Goal: Task Accomplishment & Management: Complete application form

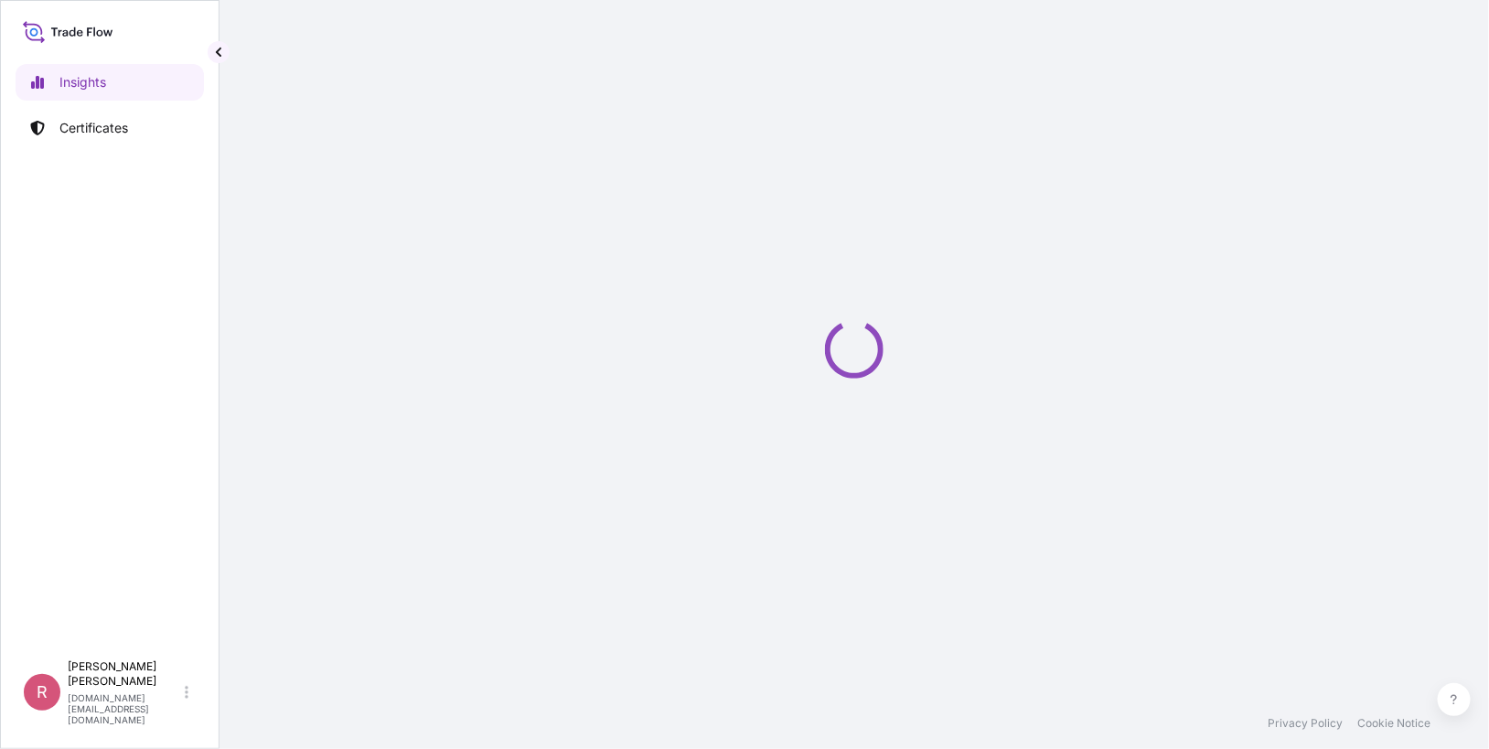
select select "2025"
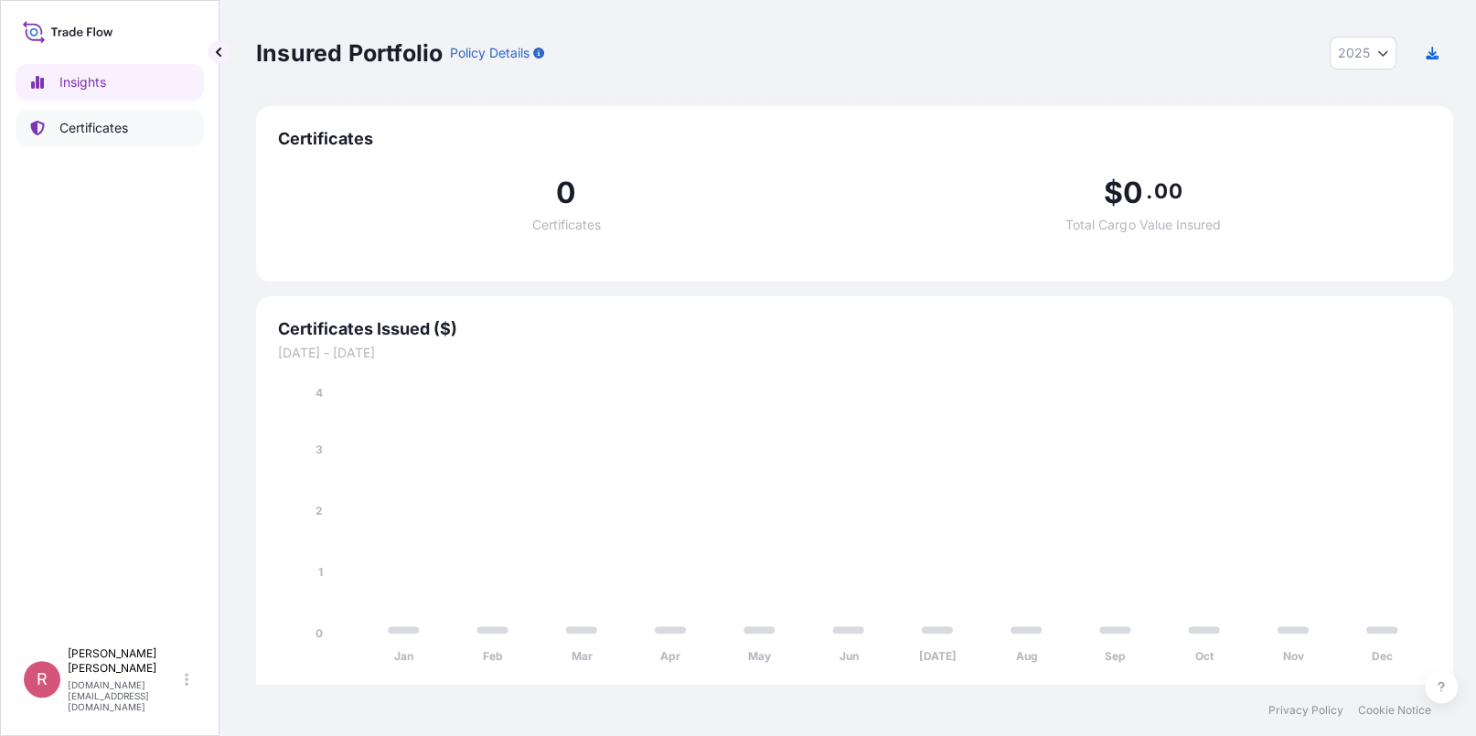
click at [116, 128] on p "Certificates" at bounding box center [93, 128] width 69 height 18
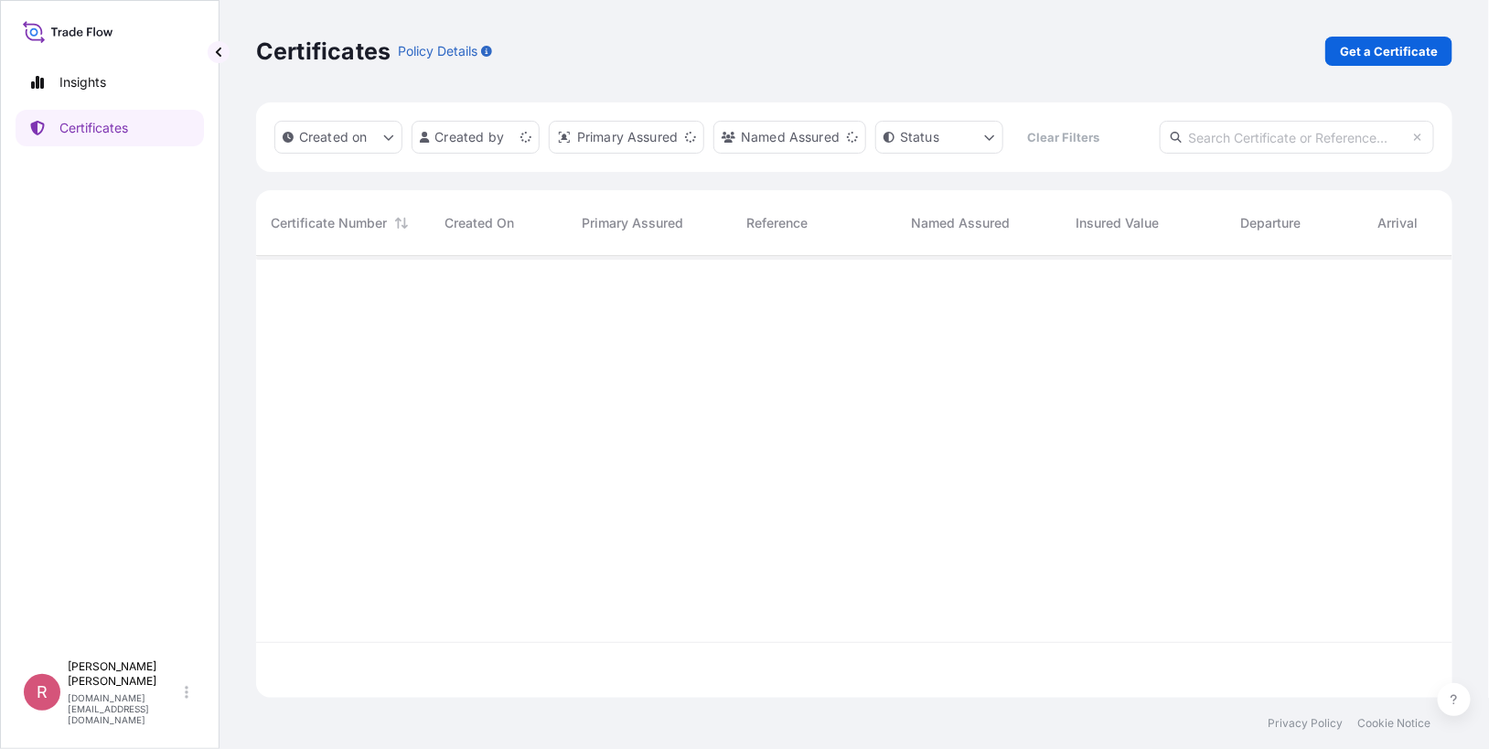
scroll to position [438, 1184]
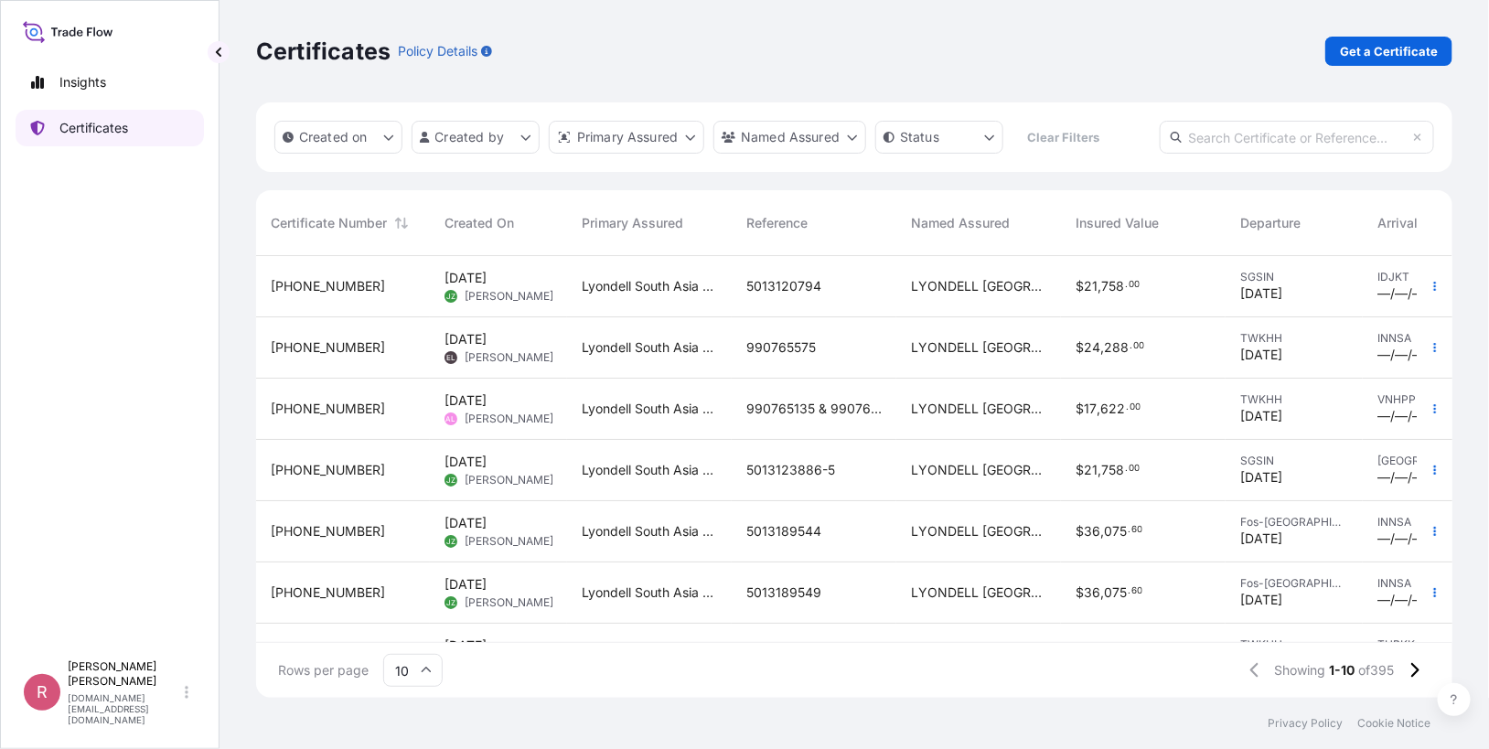
click at [117, 123] on p "Certificates" at bounding box center [93, 128] width 69 height 18
click at [1249, 135] on input "text" at bounding box center [1297, 137] width 274 height 33
paste input "5013185398"
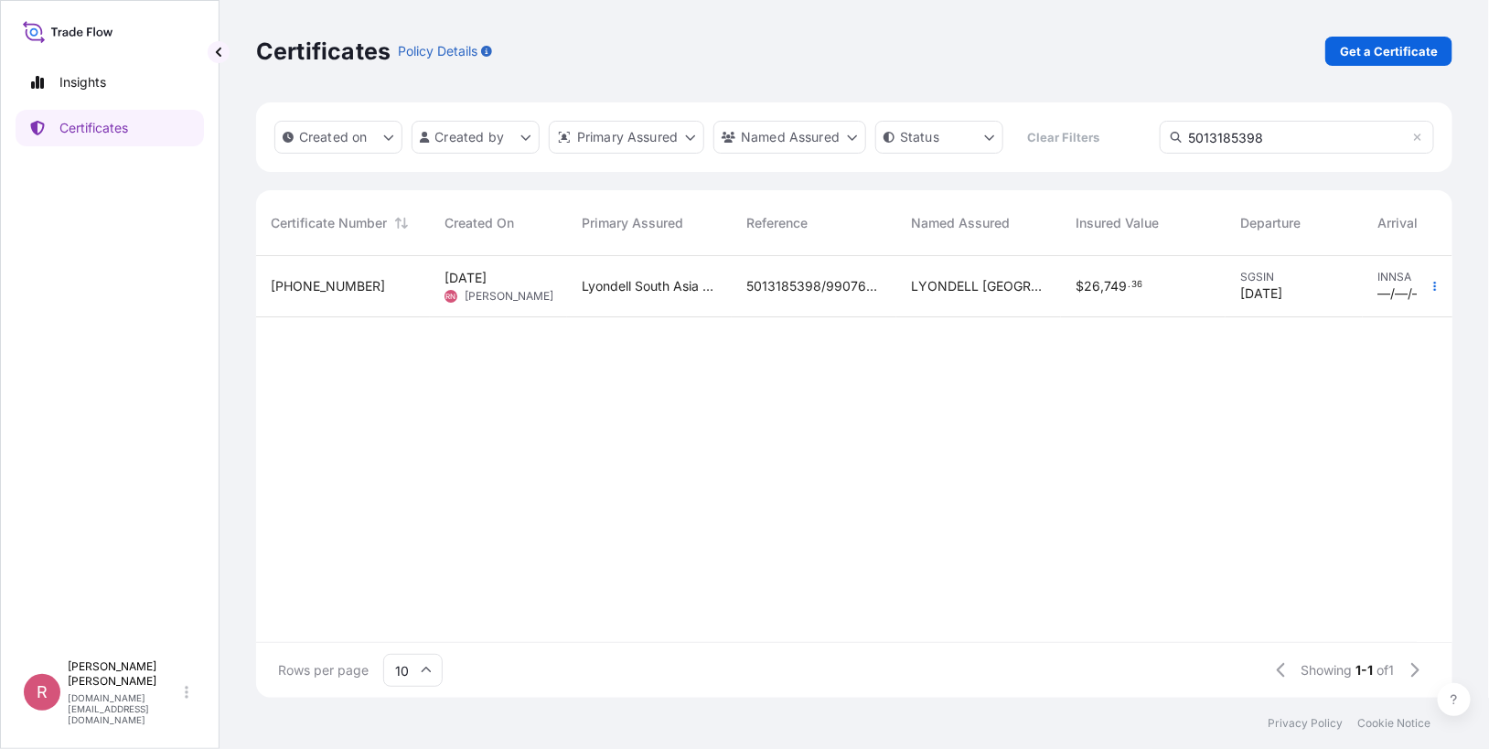
type input "5013185398"
click at [1116, 289] on span "749" at bounding box center [1115, 286] width 23 height 13
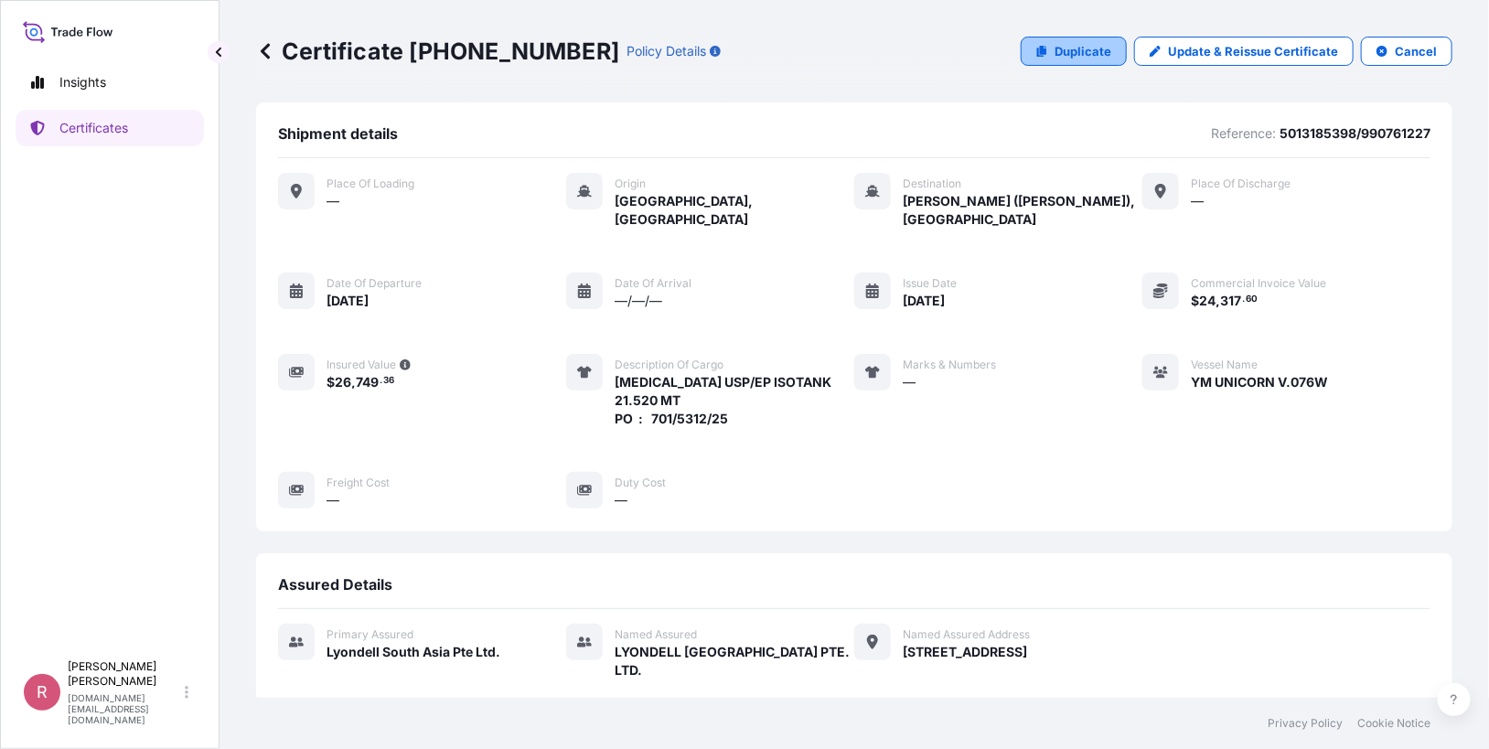
click at [1087, 53] on p "Duplicate" at bounding box center [1083, 51] width 57 height 18
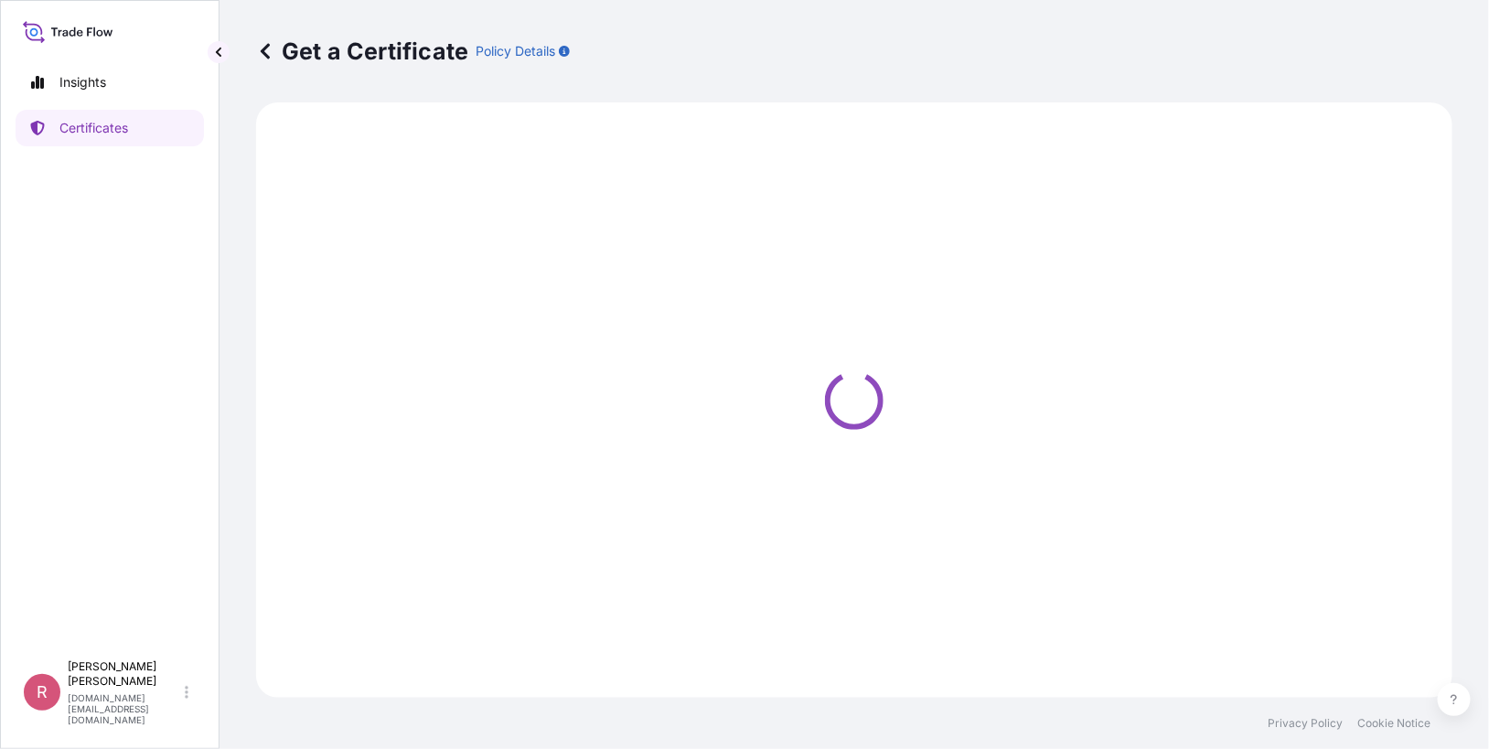
select select "Sea"
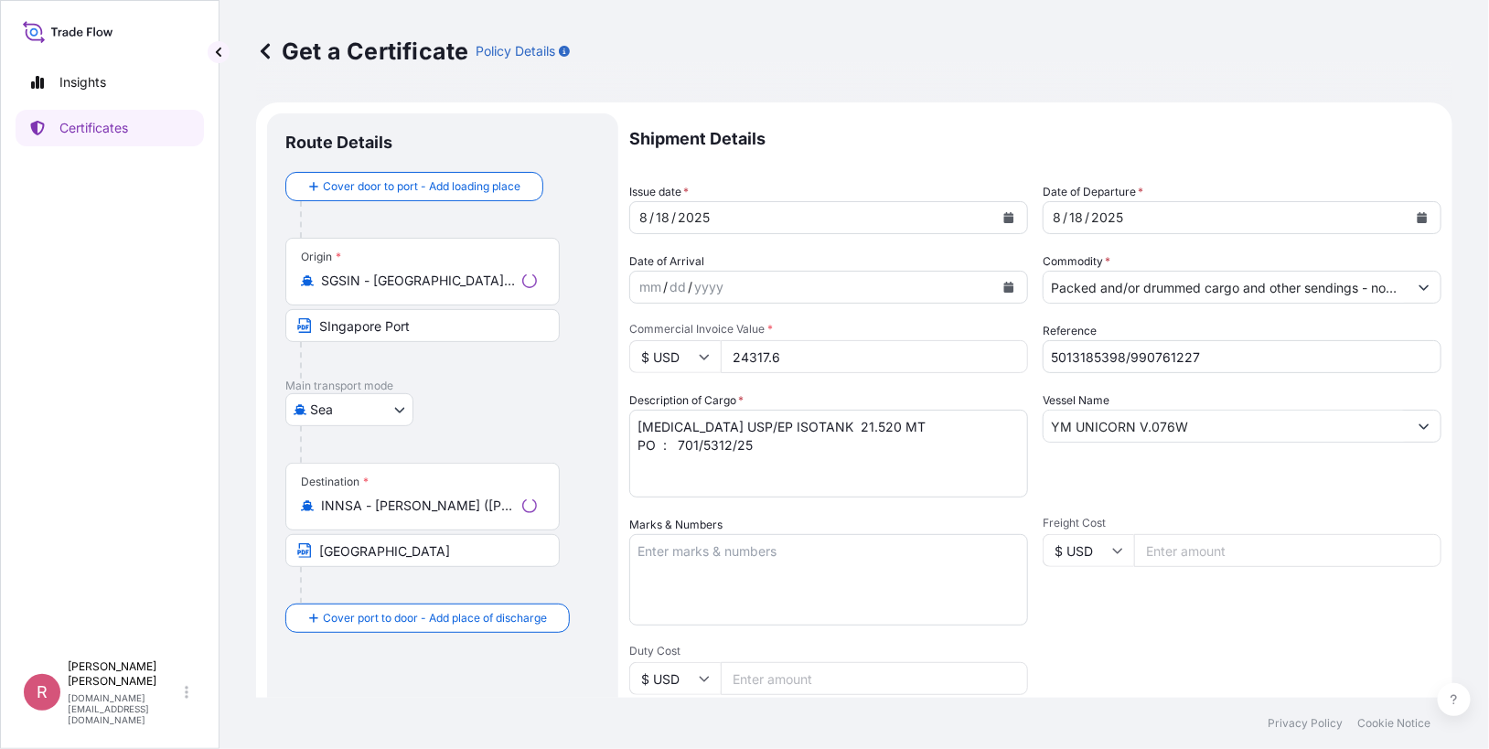
type input "[STREET_ADDRESS]"
click at [1003, 212] on icon "Calendar" at bounding box center [1008, 217] width 11 height 11
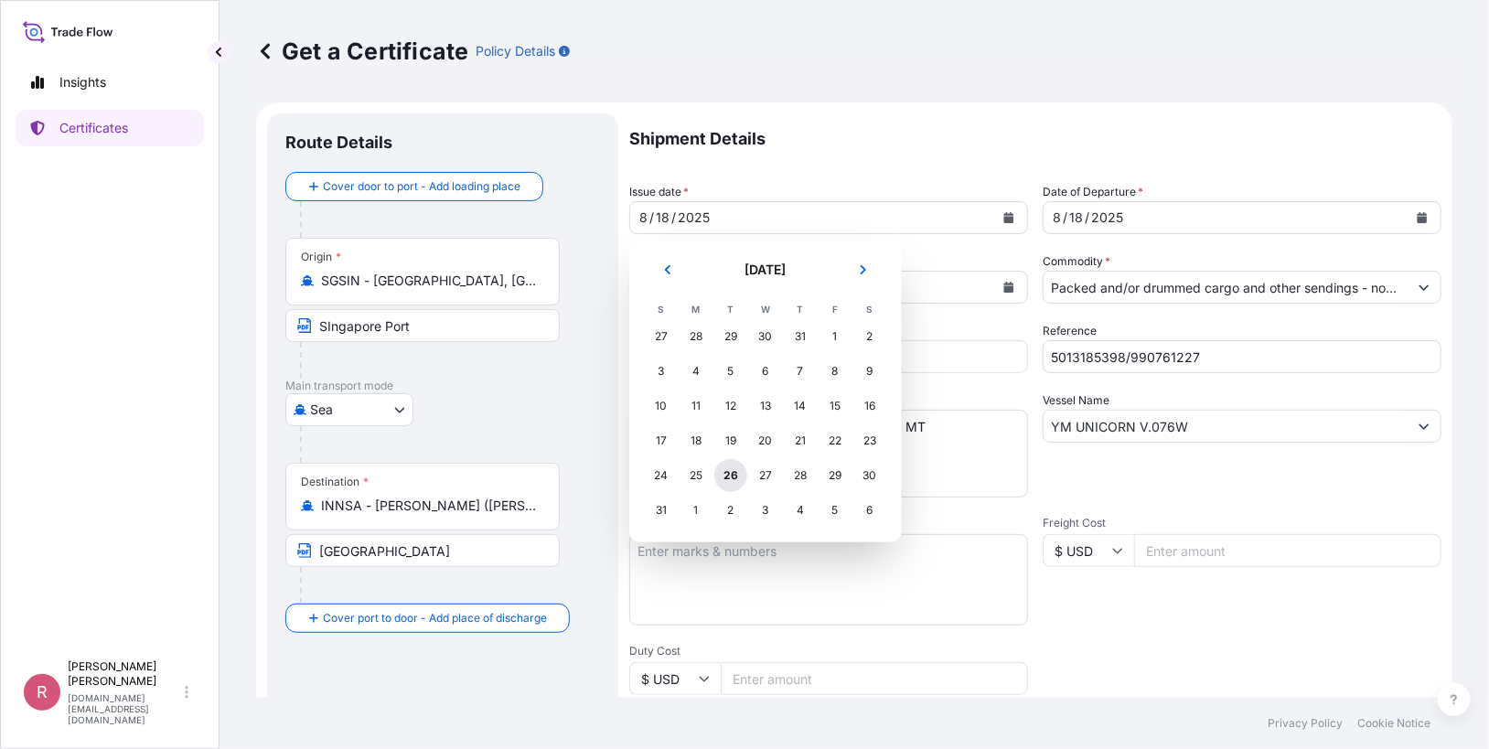
click at [736, 474] on div "26" at bounding box center [730, 475] width 33 height 33
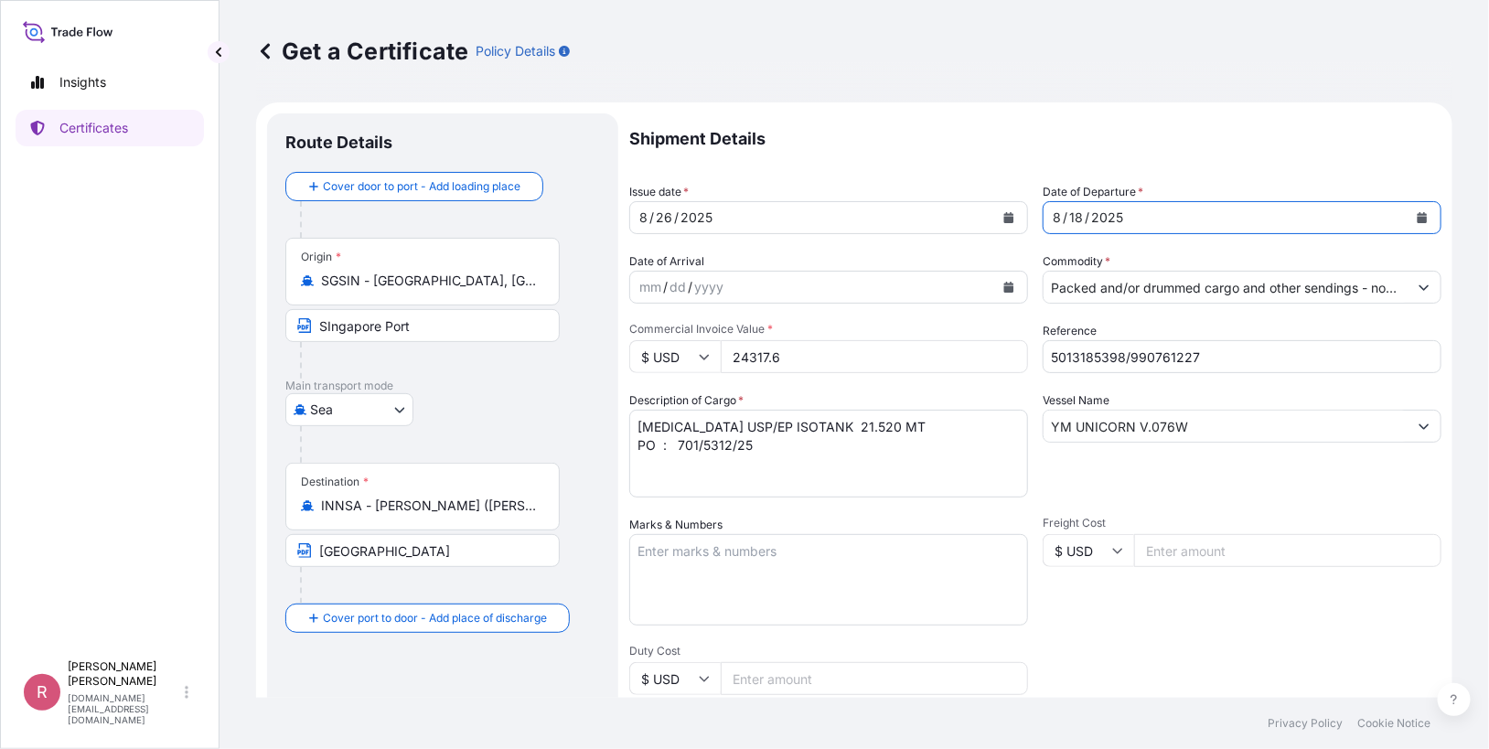
click at [1411, 208] on button "Calendar" at bounding box center [1422, 217] width 29 height 29
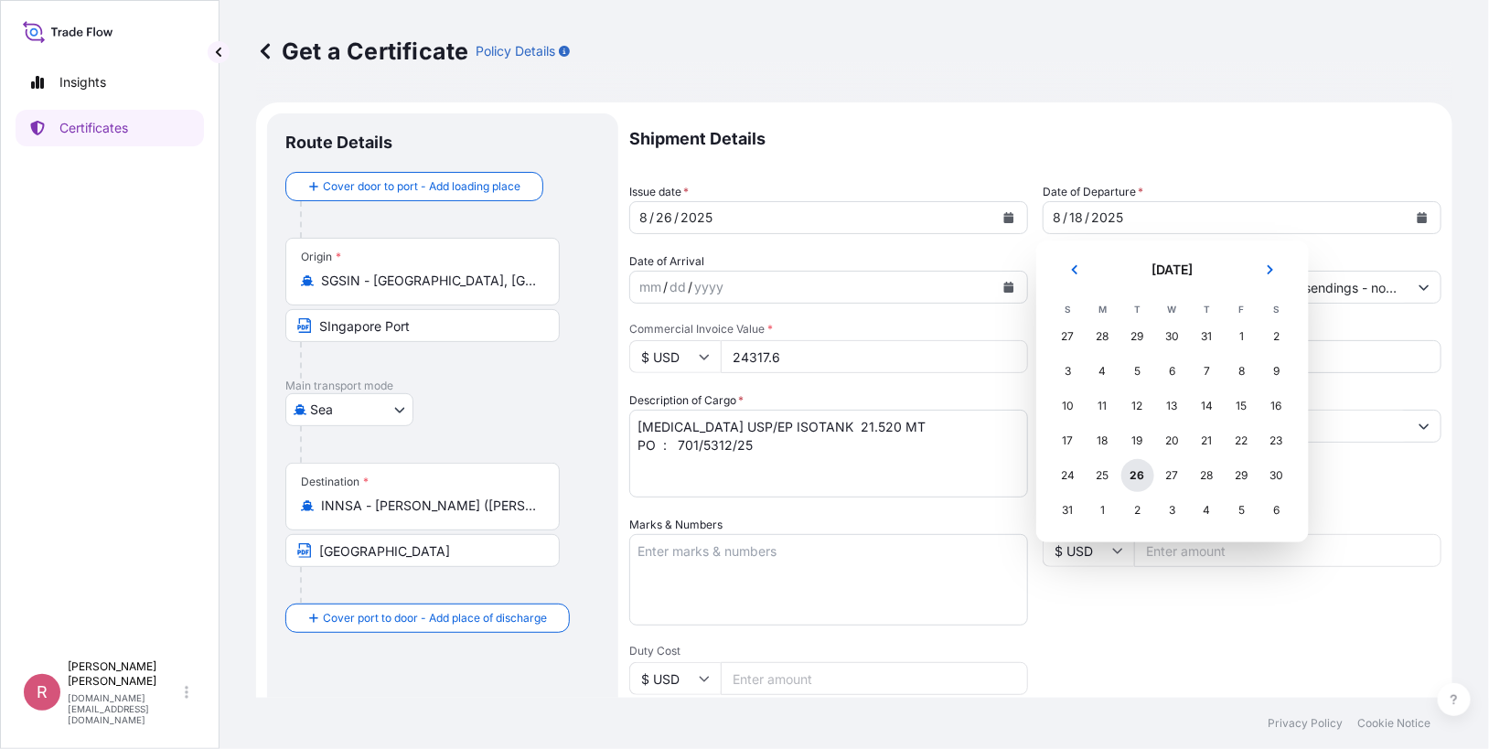
click at [1141, 477] on div "26" at bounding box center [1137, 475] width 33 height 33
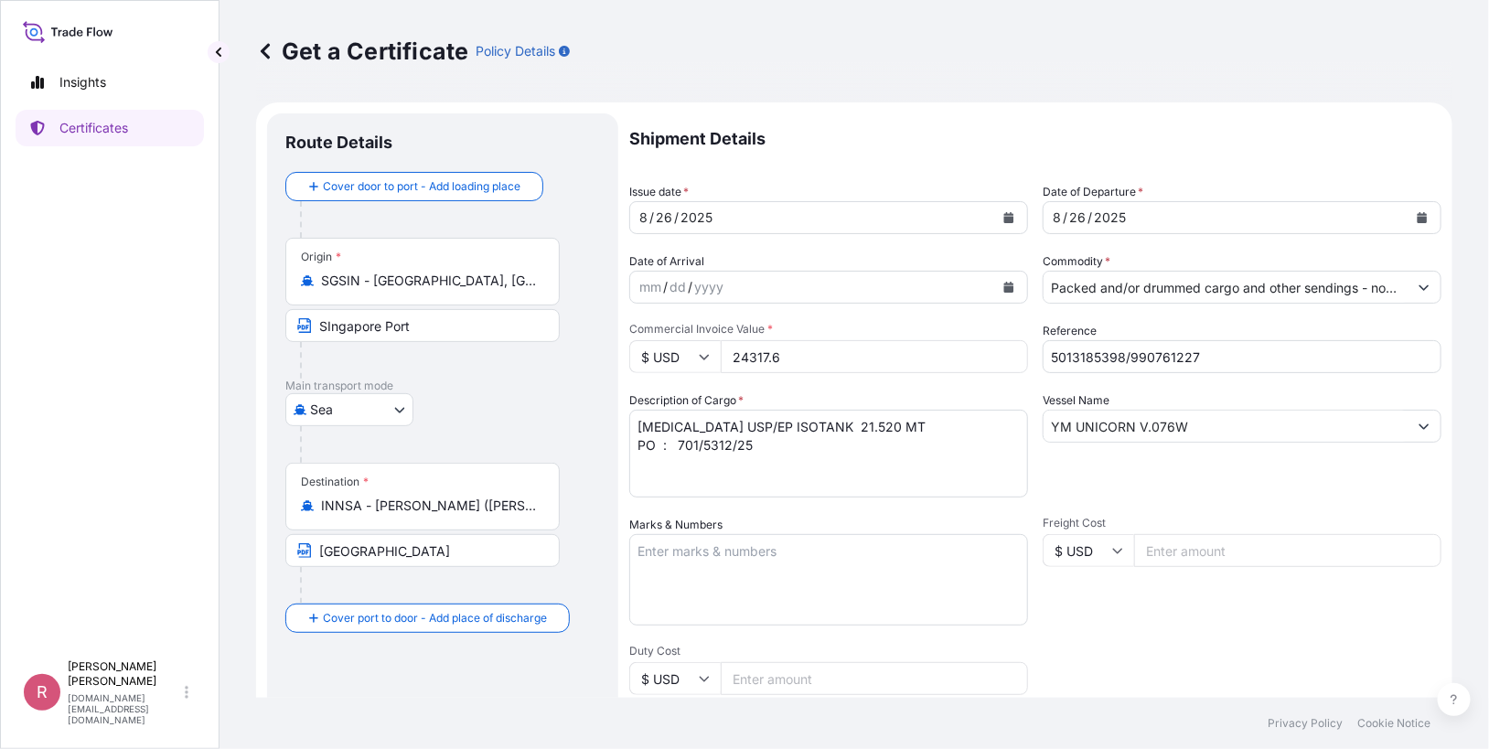
drag, startPoint x: 855, startPoint y: 364, endPoint x: 668, endPoint y: 350, distance: 188.0
click at [668, 352] on div "$ USD 24317.6" at bounding box center [828, 356] width 399 height 33
type input "24317.6"
type input "[STREET_ADDRESS]"
click at [836, 358] on input "24317.6" at bounding box center [874, 356] width 307 height 33
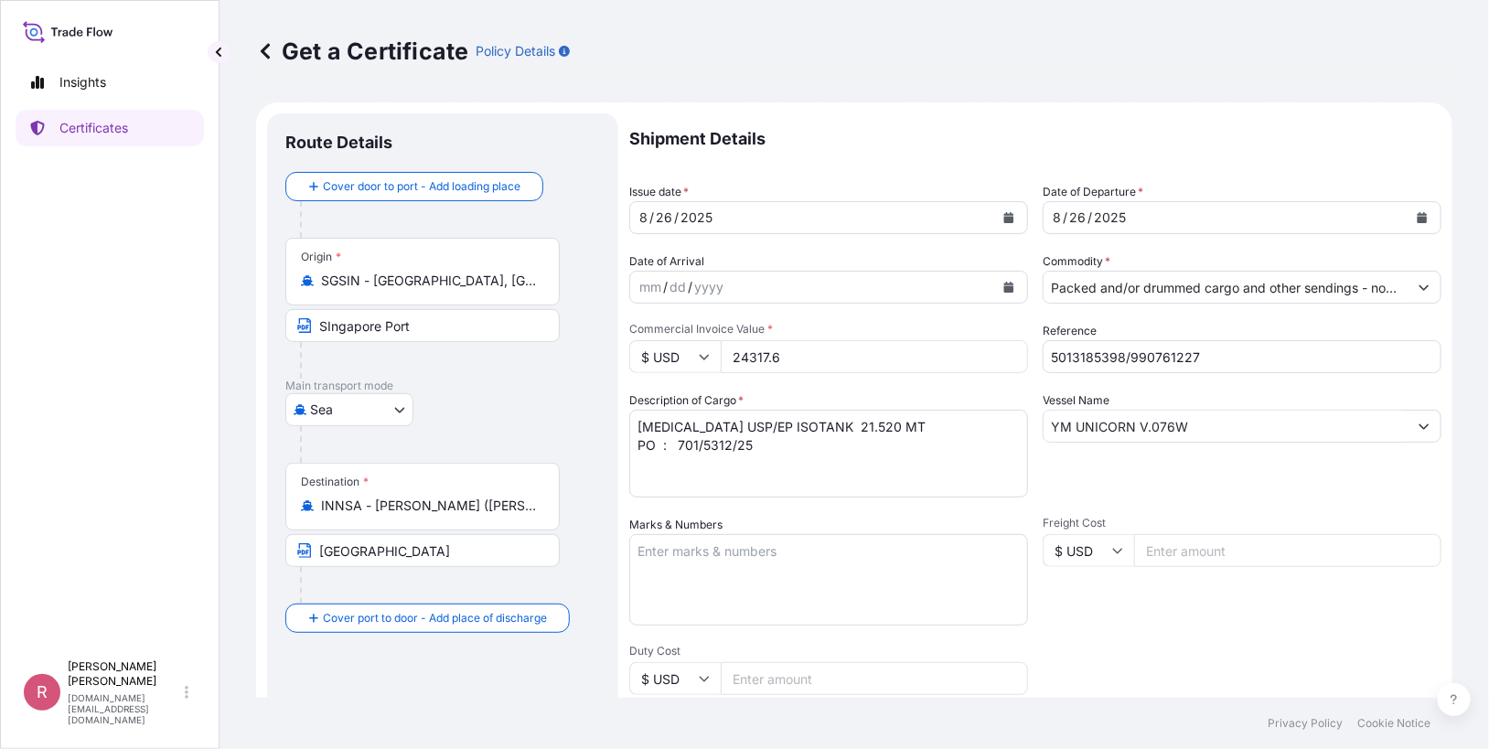
drag, startPoint x: 769, startPoint y: 354, endPoint x: 636, endPoint y: 343, distance: 134.0
click at [636, 343] on div "$ USD 24317.6" at bounding box center [828, 356] width 399 height 33
paste input "725.00"
type input "24725.00"
type input "[STREET_ADDRESS]"
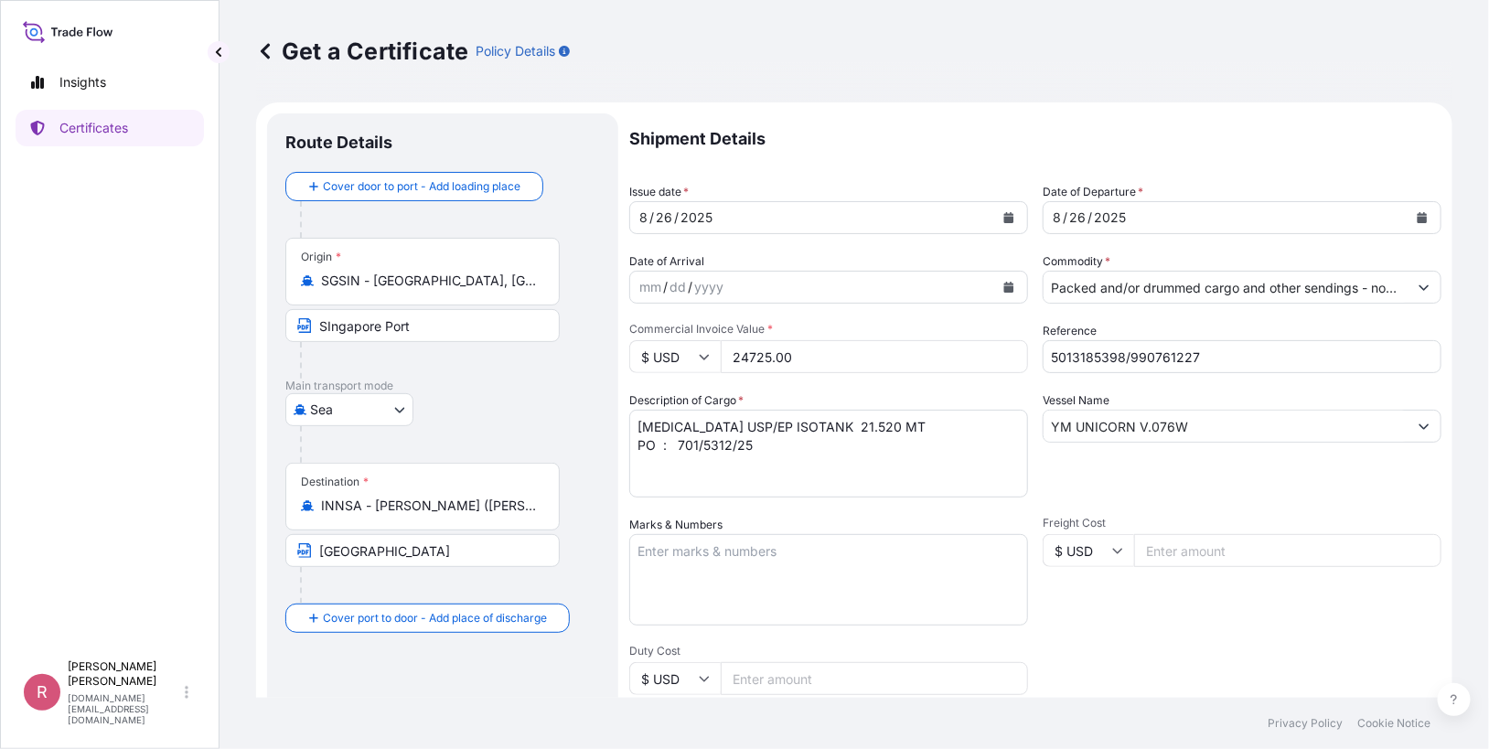
type input "24725.00"
click at [846, 463] on textarea "[MEDICAL_DATA] USP/EP ISOTANK 21.520 MT PO : 701/5312/25" at bounding box center [828, 454] width 399 height 88
click at [913, 427] on textarea "[MEDICAL_DATA] USP/EP ISOTANK 21.520 MT PO : 701/5312/25" at bounding box center [828, 454] width 399 height 88
type textarea "[MEDICAL_DATA] USP/EP ISOTANK 21.500 MT PO : 701/5312/25"
type input "[STREET_ADDRESS]"
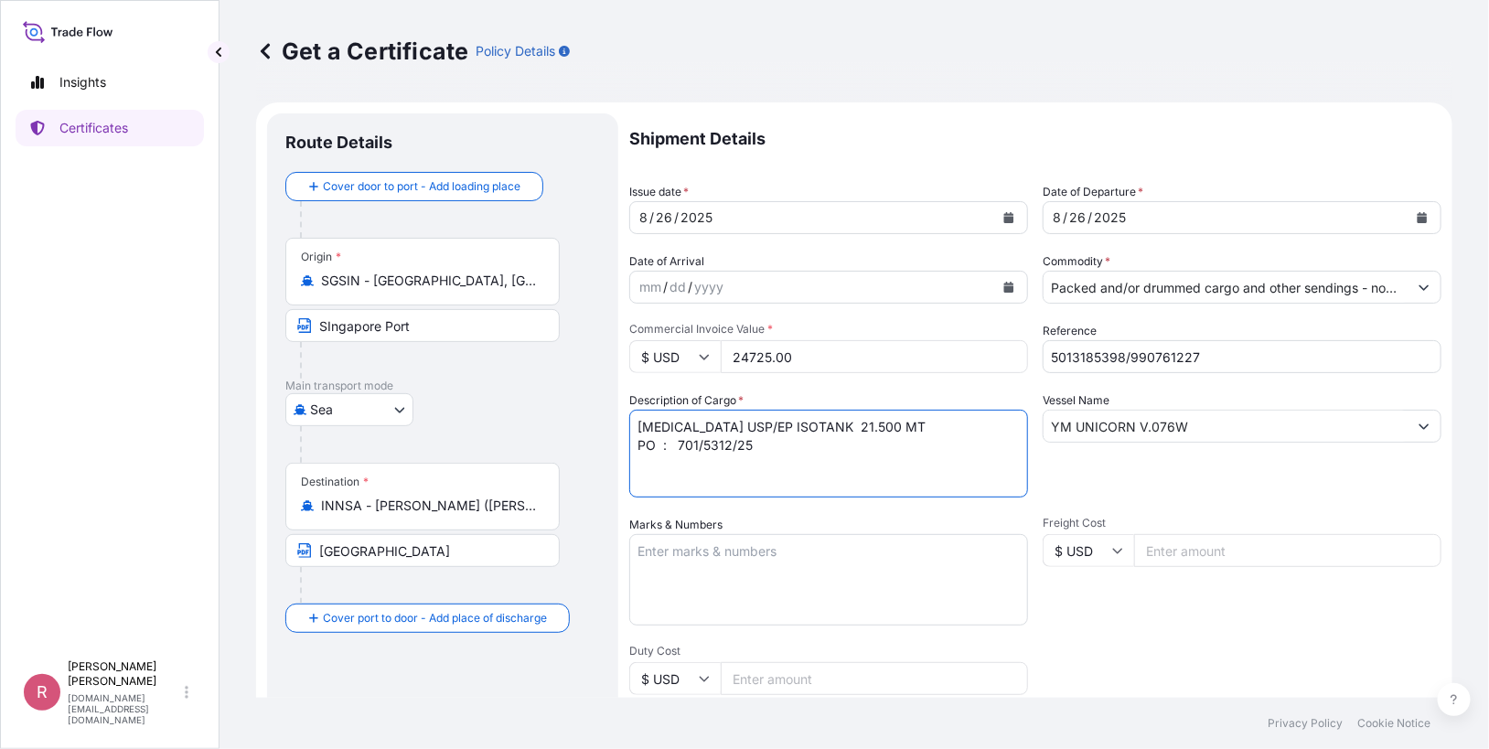
click at [730, 442] on textarea "[MEDICAL_DATA] USP/EP ISOTANK 21.520 MT PO : 701/5312/25" at bounding box center [828, 454] width 399 height 88
type textarea "[MEDICAL_DATA] USP/EP ISOTANK 21.500 MT PO : 701/5283/25"
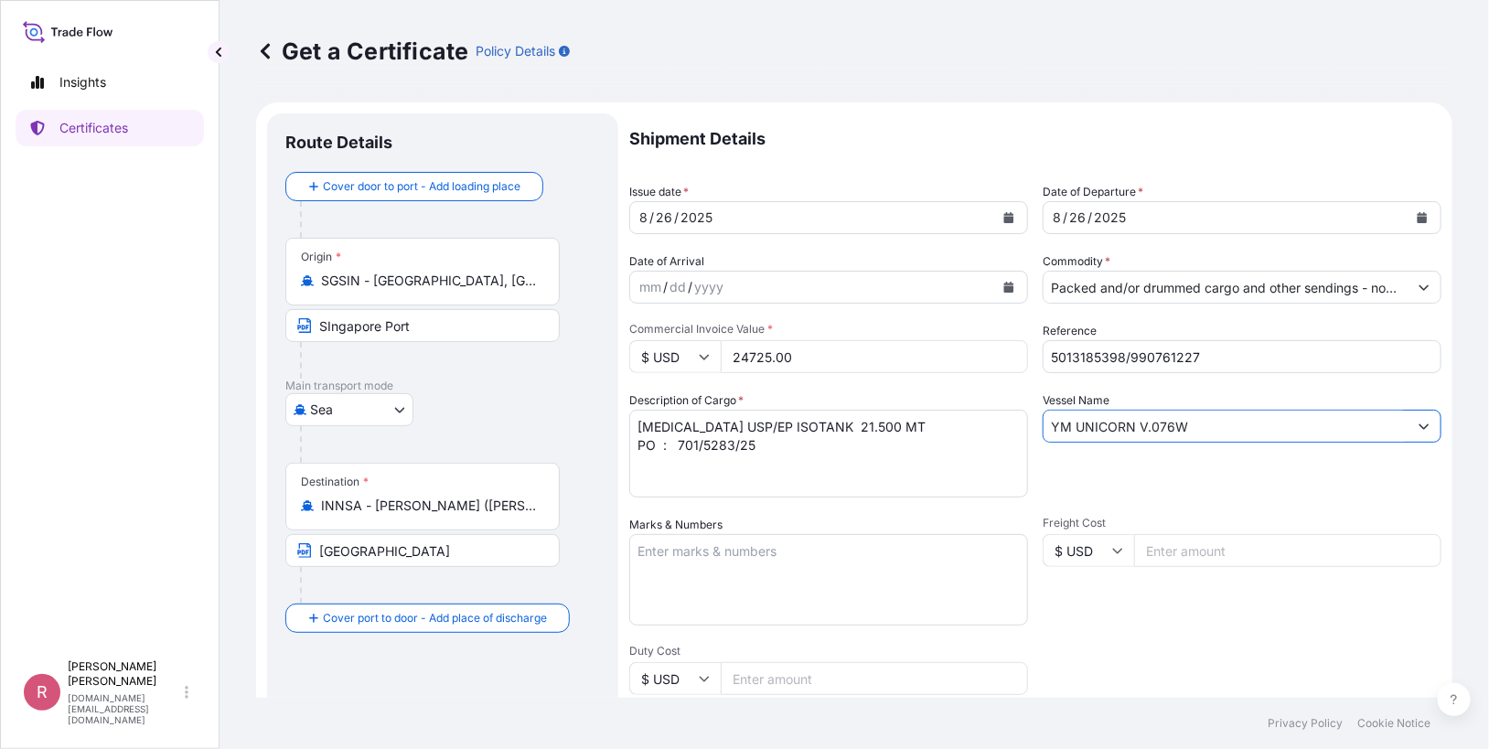
drag, startPoint x: 1192, startPoint y: 420, endPoint x: 961, endPoint y: 383, distance: 233.4
click at [961, 390] on div "Shipment Details Issue date * [DATE] Date of Departure * [DATE] Date of Arrival…" at bounding box center [1035, 549] width 812 height 872
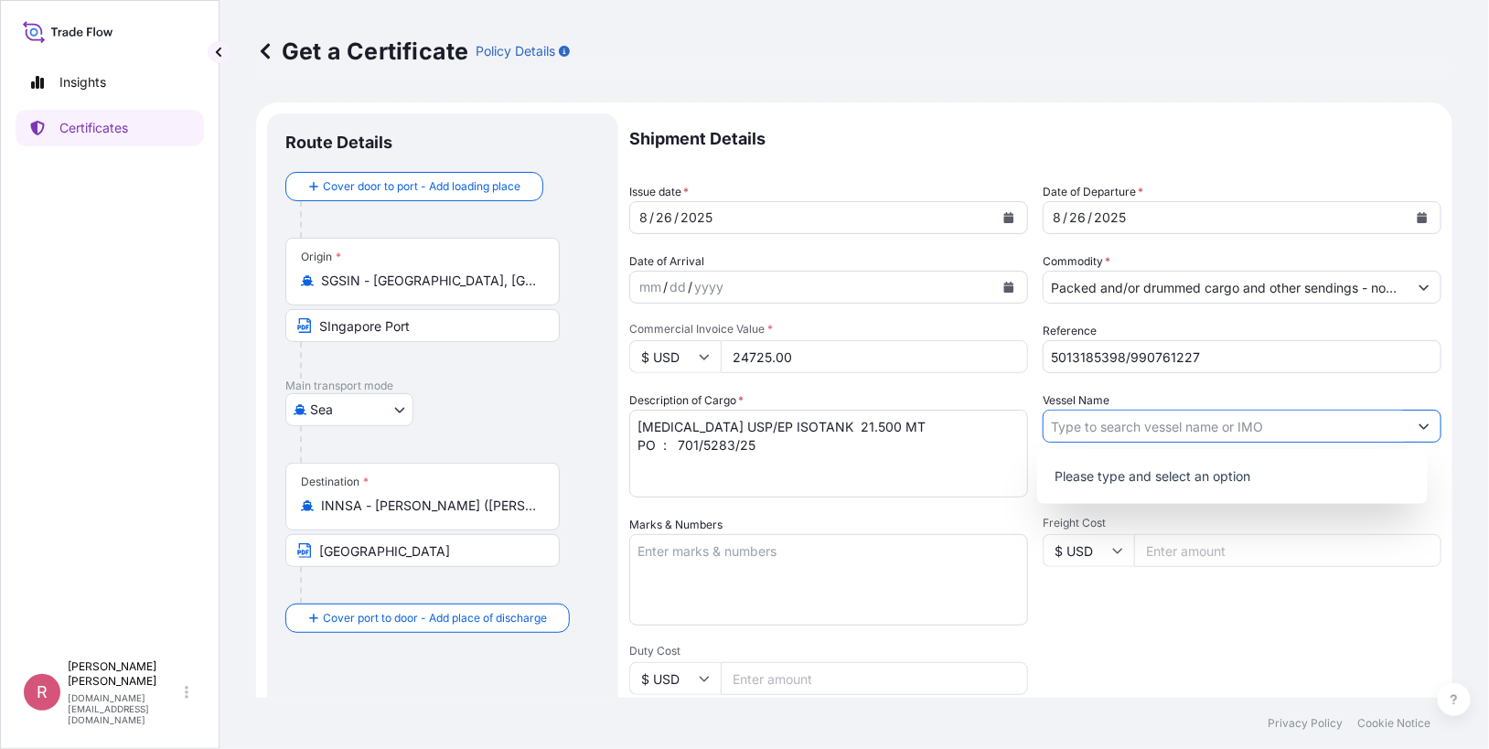
click at [1216, 366] on input "5013185398/990761227" at bounding box center [1242, 356] width 399 height 33
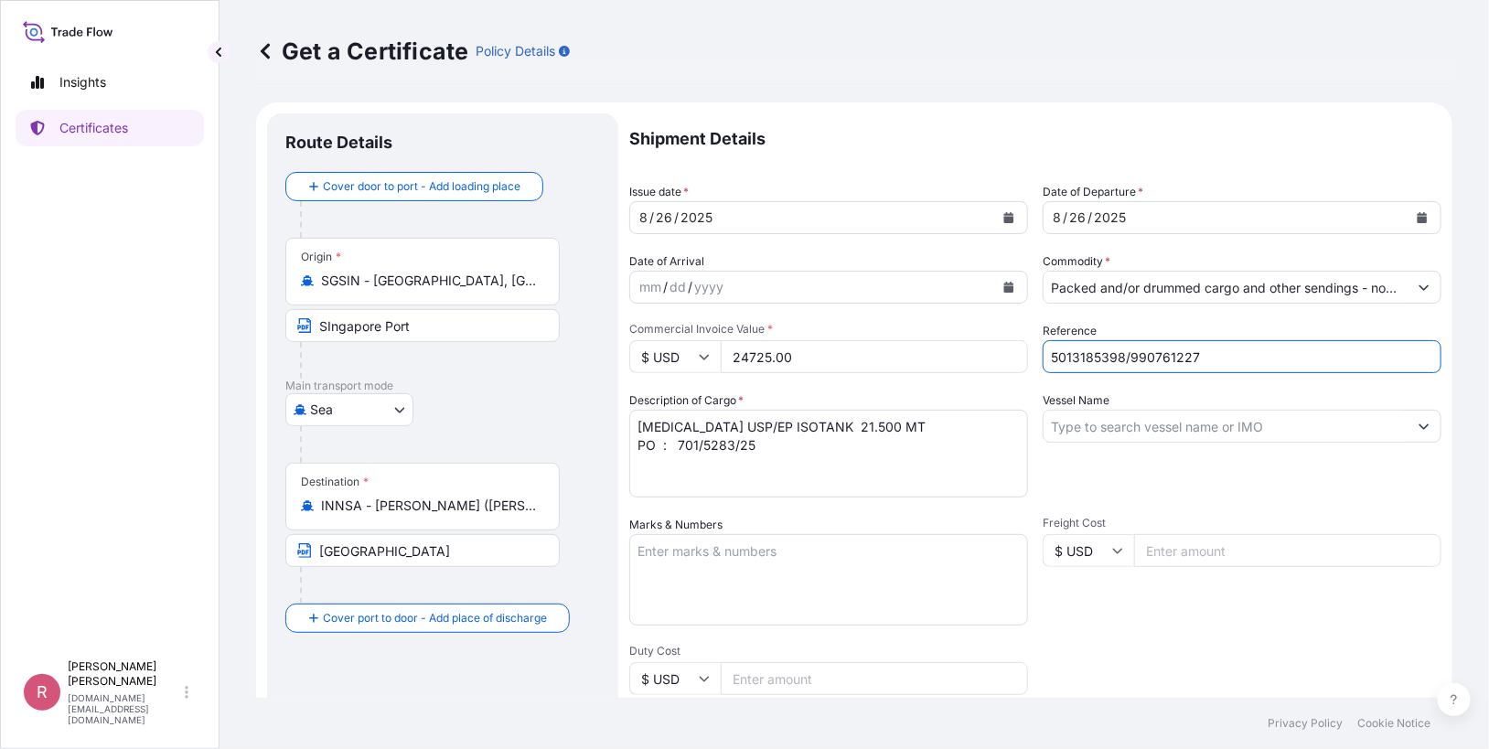
drag, startPoint x: 1115, startPoint y: 347, endPoint x: 949, endPoint y: 300, distance: 172.0
click at [942, 313] on div "Shipment Details Issue date * [DATE] Date of Departure * [DATE] Date of Arrival…" at bounding box center [1035, 549] width 812 height 872
click at [1150, 363] on input "Reference" at bounding box center [1242, 356] width 399 height 33
click at [1062, 440] on input "Vessel Name" at bounding box center [1226, 426] width 364 height 33
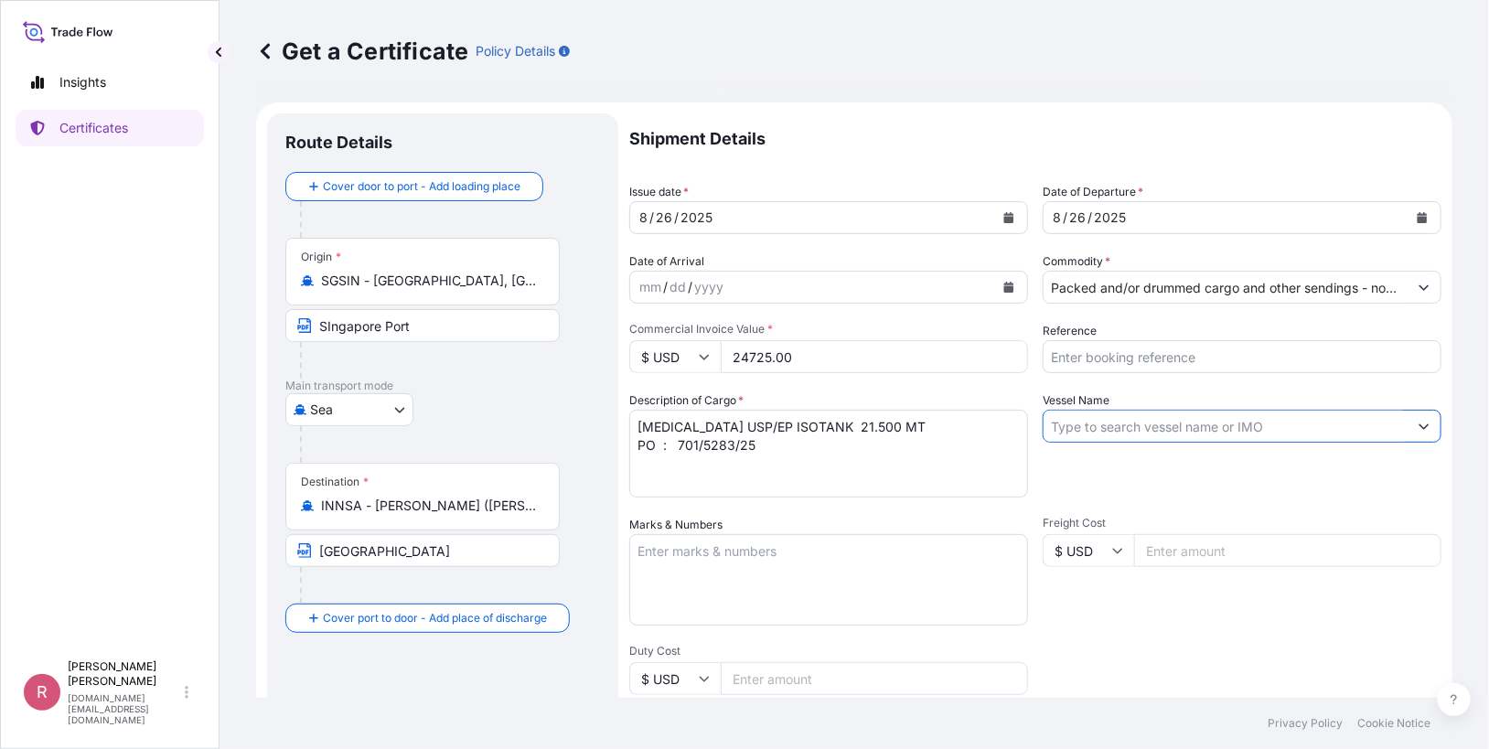
paste input "ONE COMPETENCE"
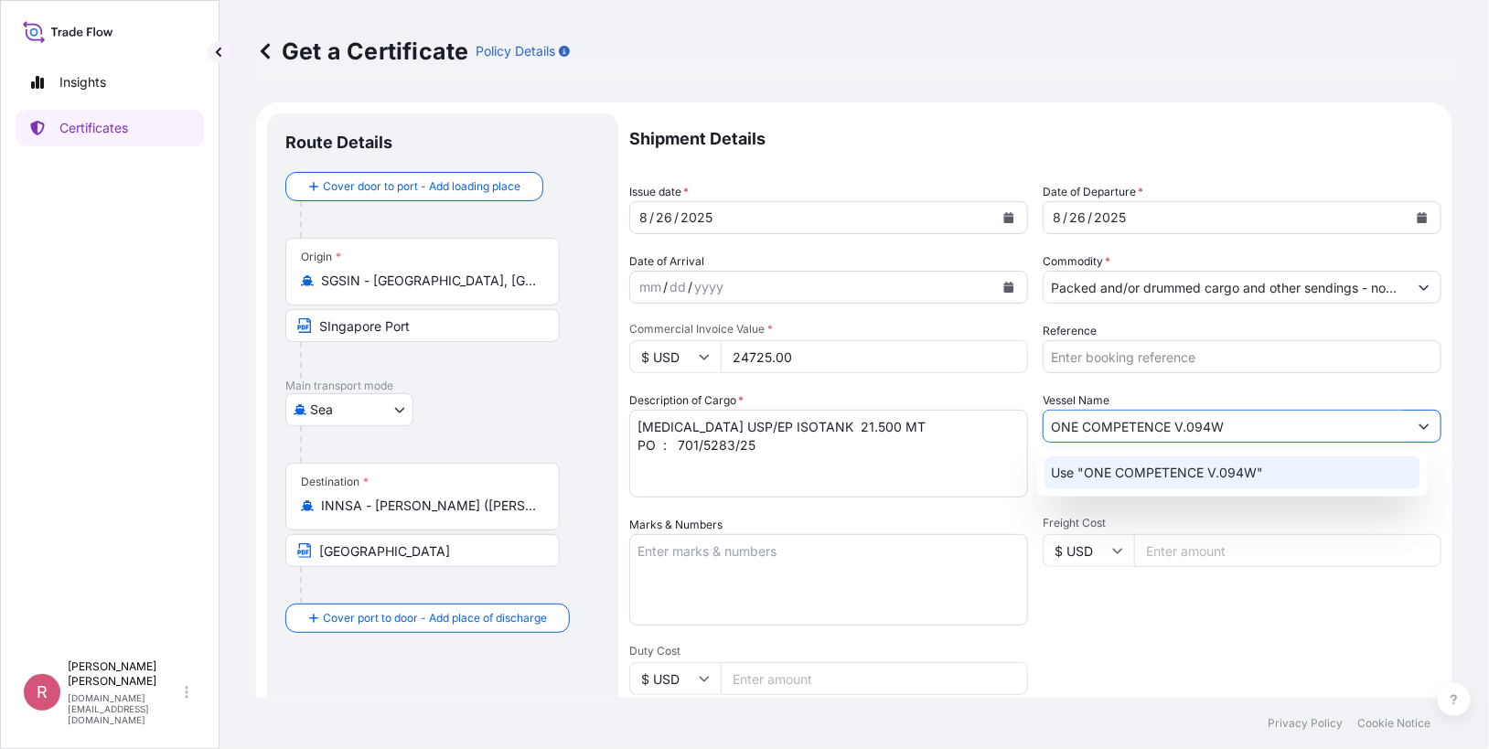
click at [1212, 466] on p "Use "ONE COMPETENCE V.094W"" at bounding box center [1158, 473] width 212 height 18
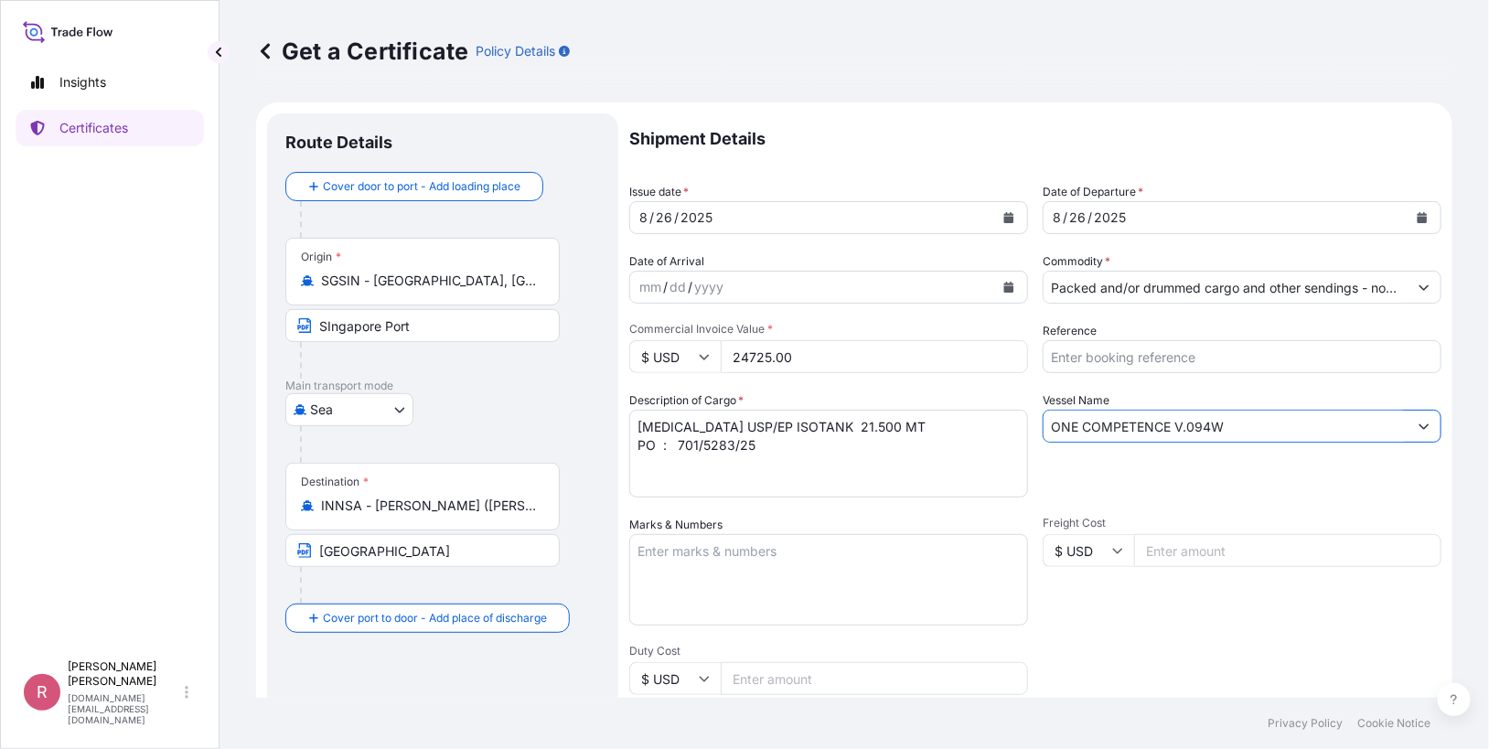
type input "ONE COMPETENCE V.094W"
click at [1168, 355] on input "Reference" at bounding box center [1242, 356] width 399 height 33
click at [1143, 357] on input "Reference" at bounding box center [1242, 356] width 399 height 33
paste input "5013160622"
type input "5013160622"
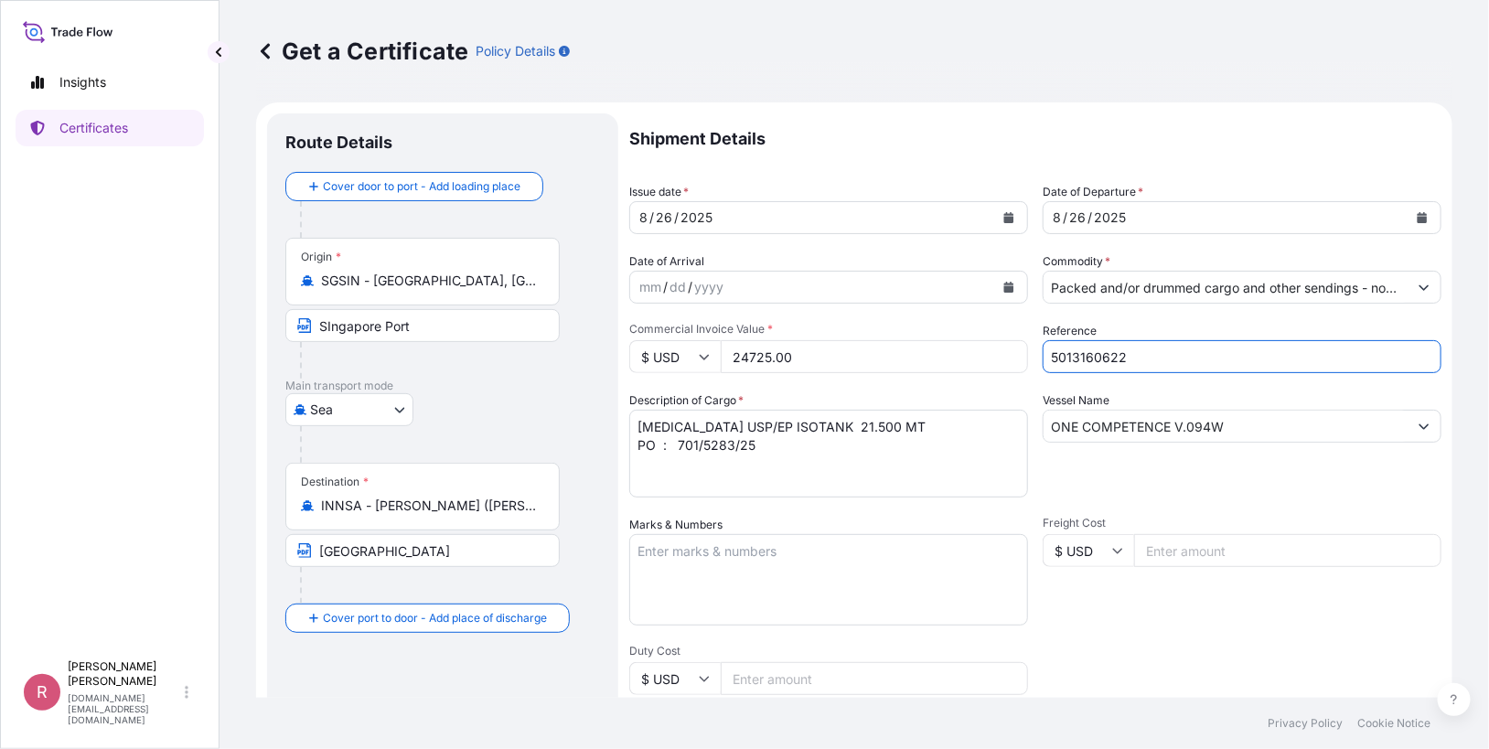
type input "[STREET_ADDRESS]"
type input "5013160622"
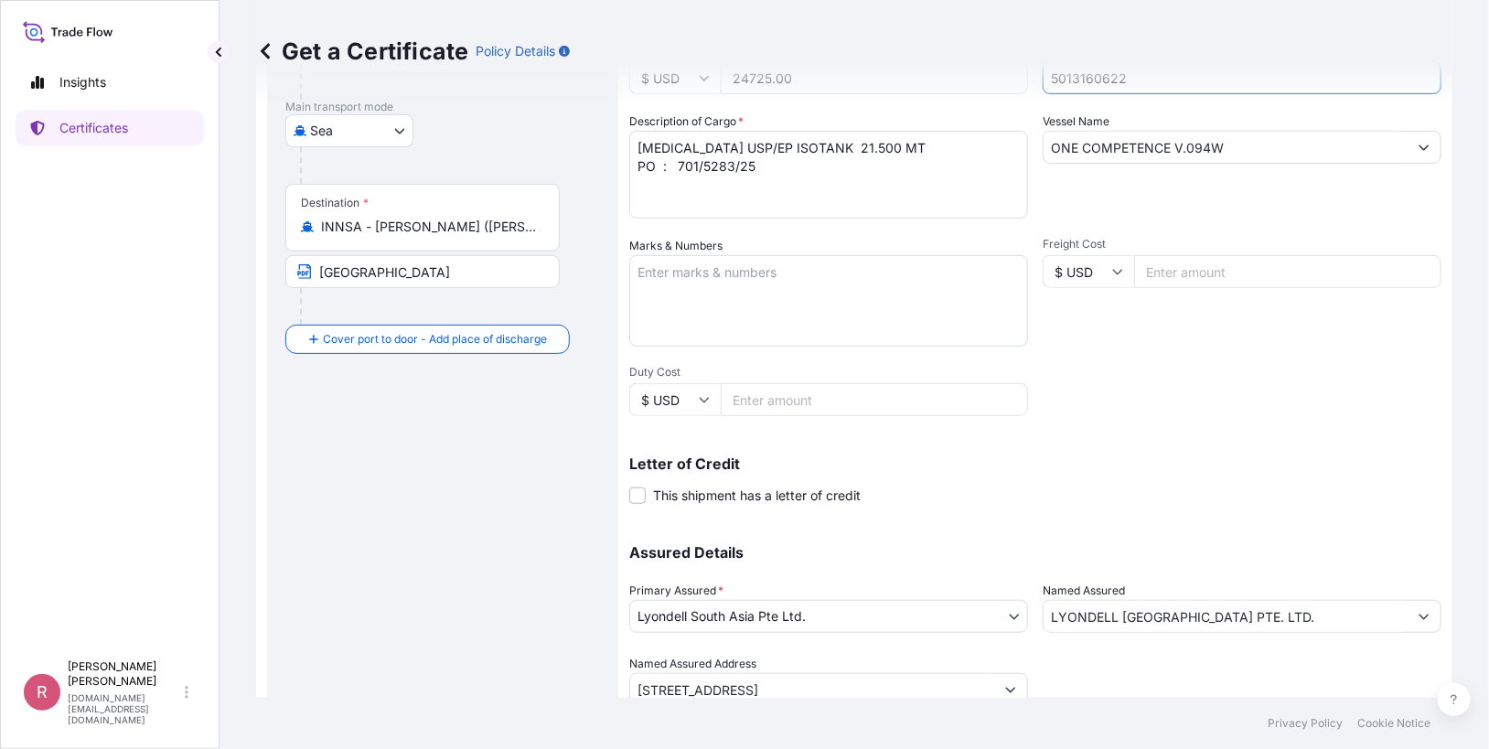
scroll to position [348, 0]
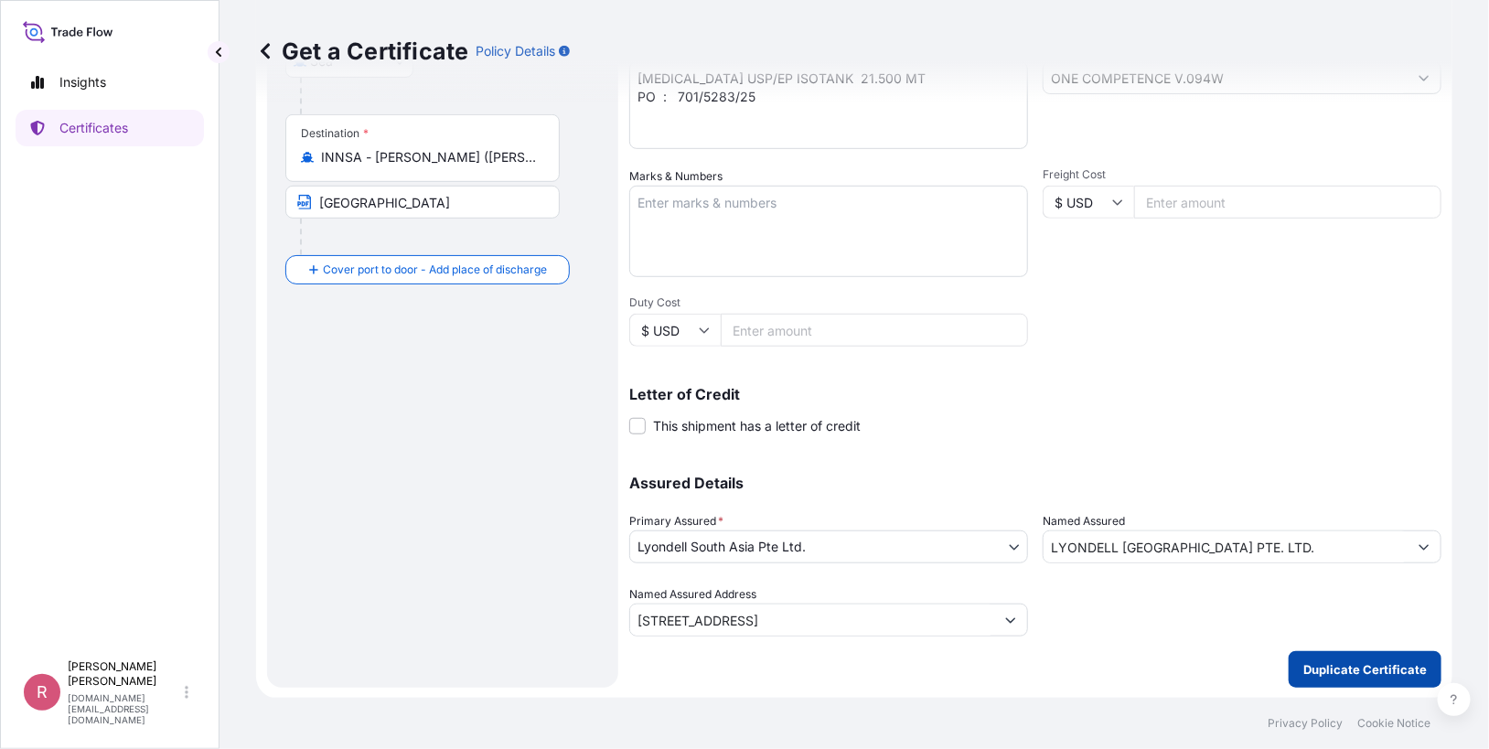
click at [1289, 670] on button "Duplicate Certificate" at bounding box center [1365, 669] width 153 height 37
type input "[STREET_ADDRESS]"
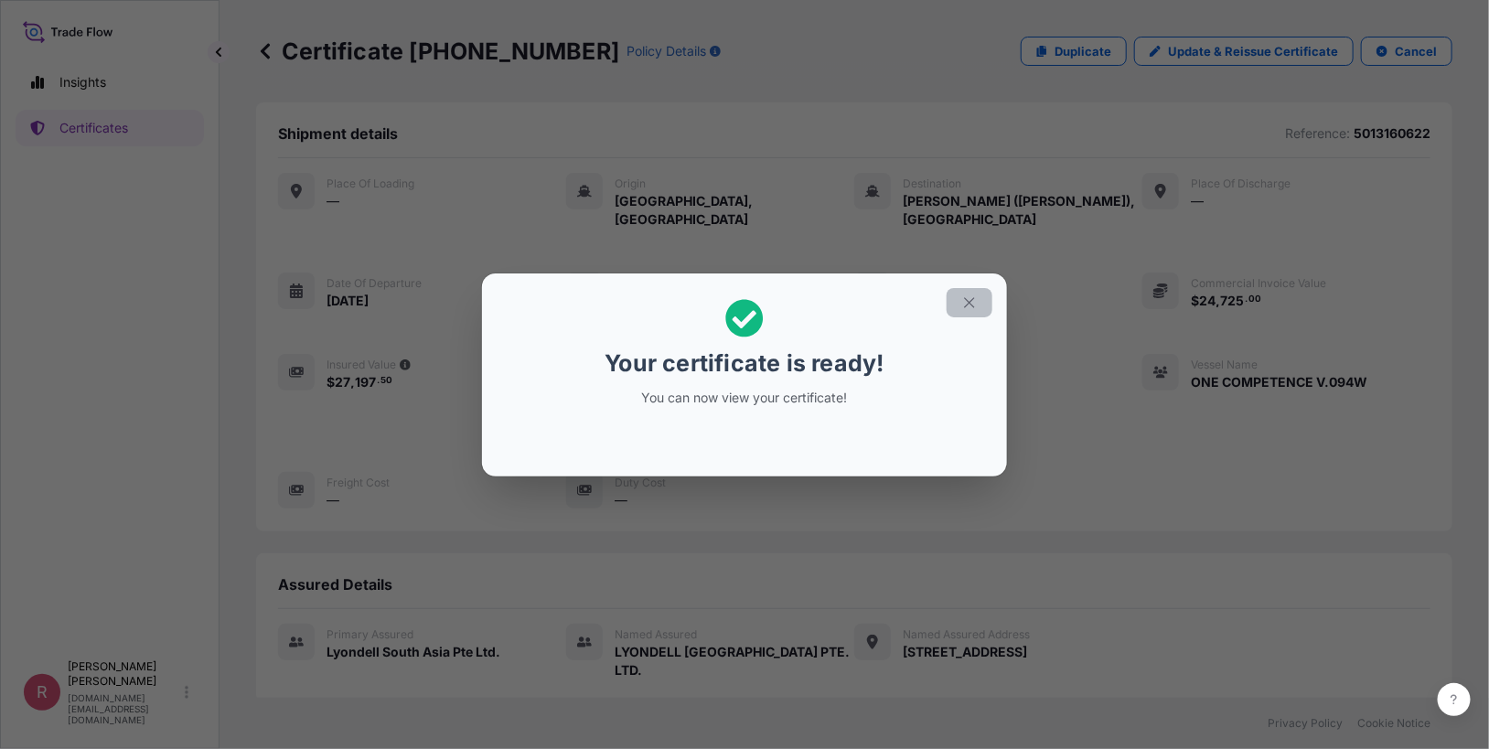
click at [968, 305] on icon "button" at bounding box center [969, 303] width 16 height 16
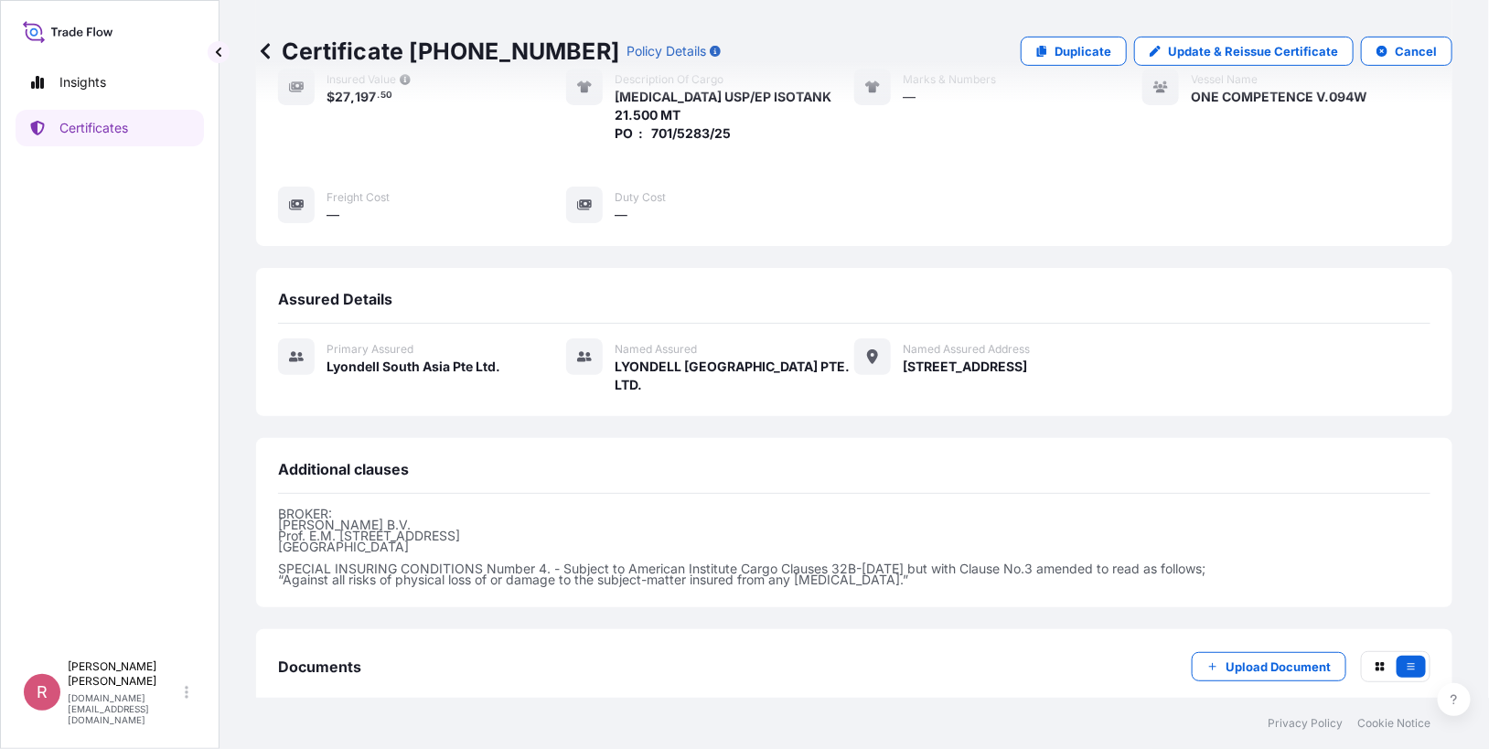
scroll to position [403, 0]
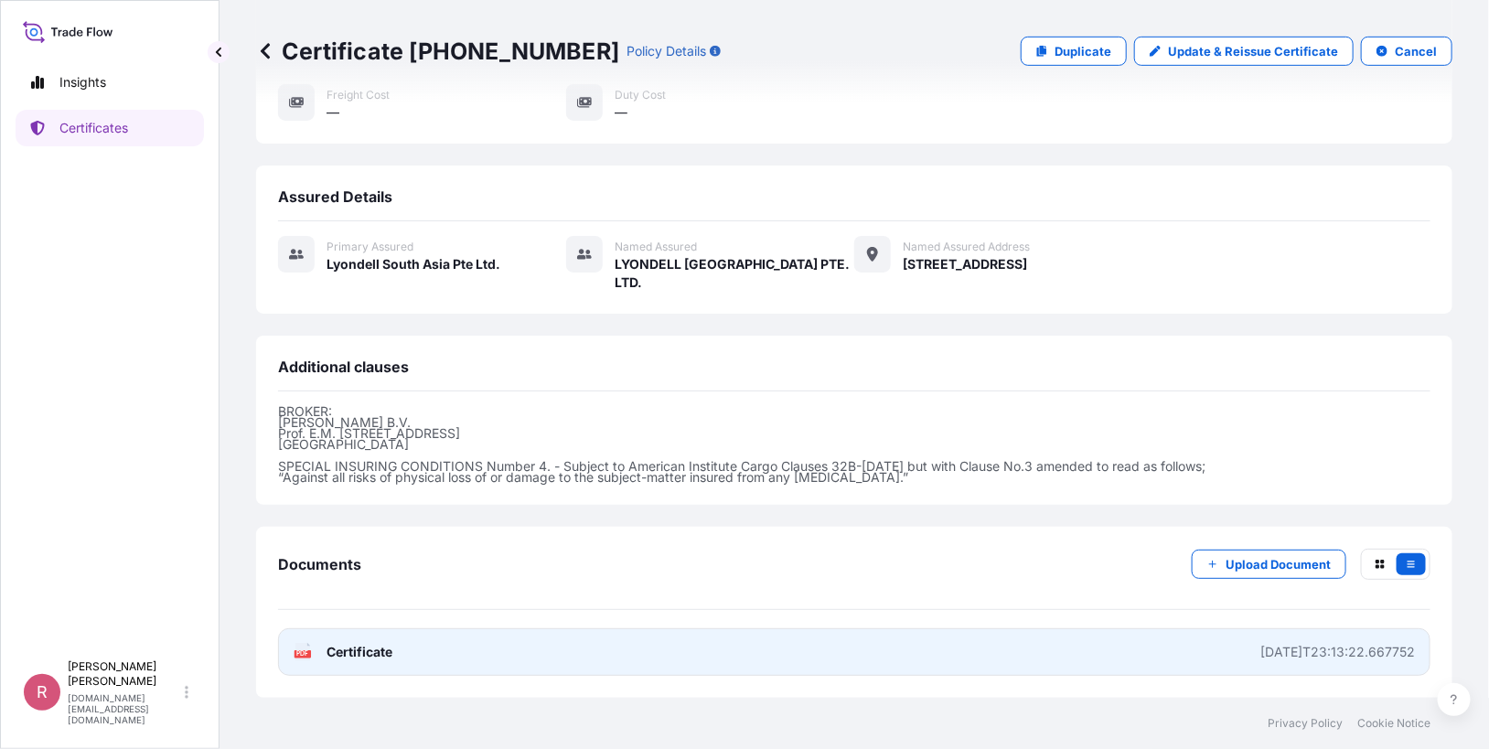
click at [305, 658] on text "PDF" at bounding box center [303, 654] width 12 height 6
